Goal: Obtain resource: Obtain resource

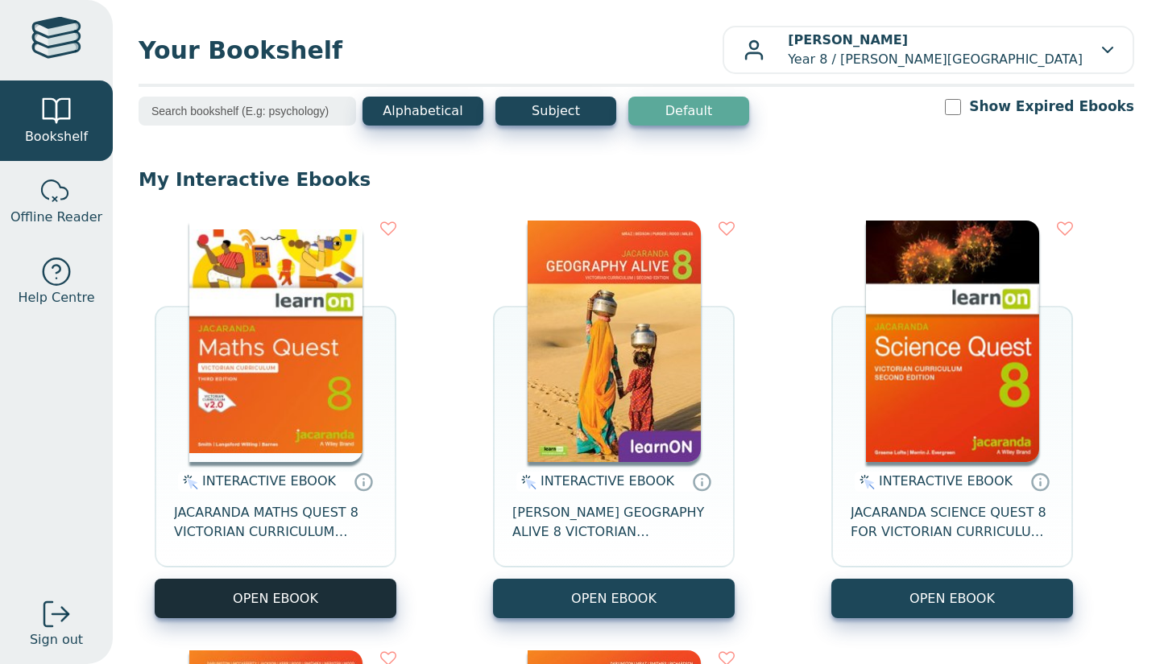
click at [332, 614] on button "OPEN EBOOK" at bounding box center [276, 598] width 242 height 39
click at [268, 582] on button "OPEN EBOOK" at bounding box center [276, 598] width 242 height 39
